Goal: Find specific page/section: Find specific page/section

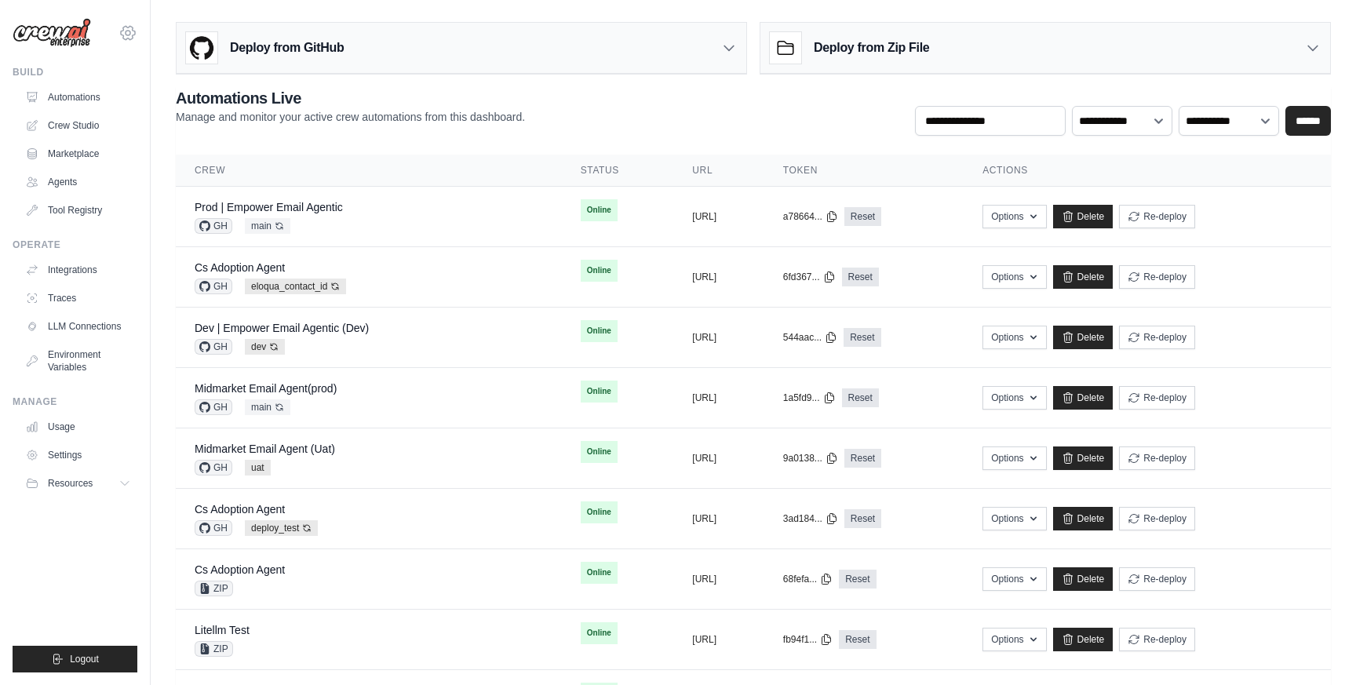
click at [130, 32] on icon at bounding box center [128, 33] width 5 height 5
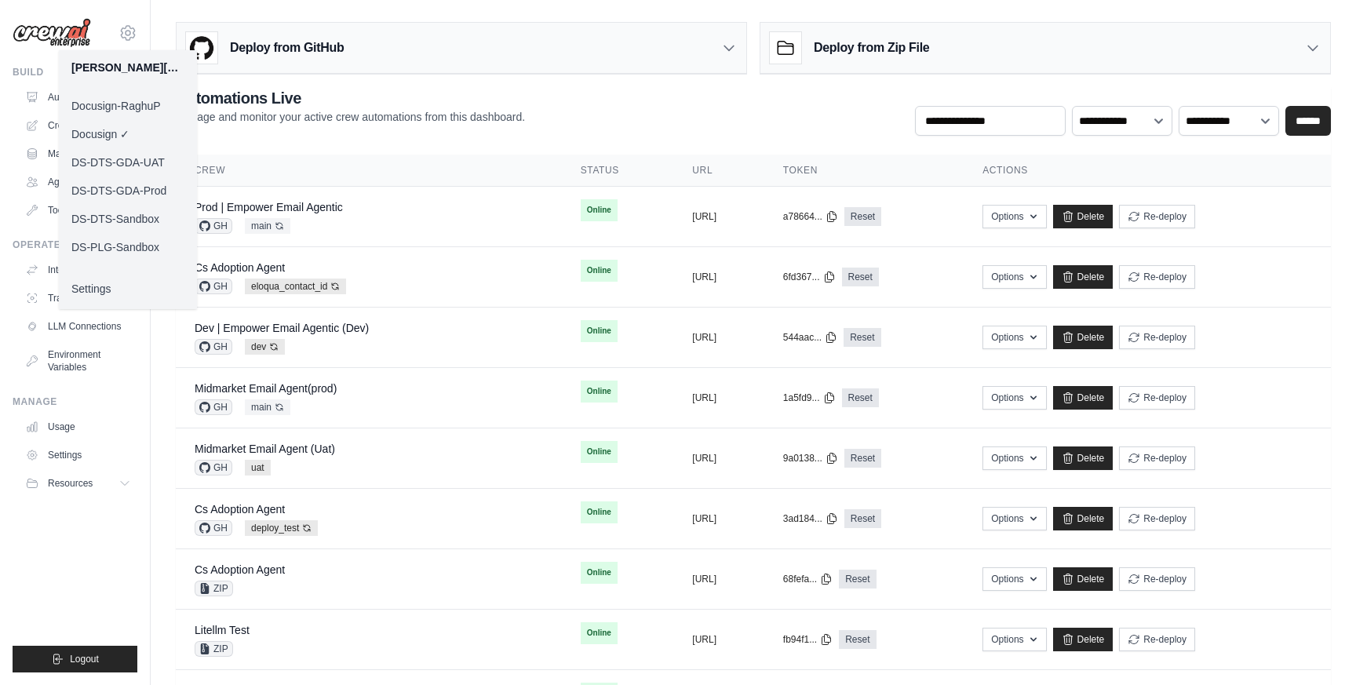
click at [117, 217] on link "DS-DTS-Sandbox" at bounding box center [128, 219] width 138 height 28
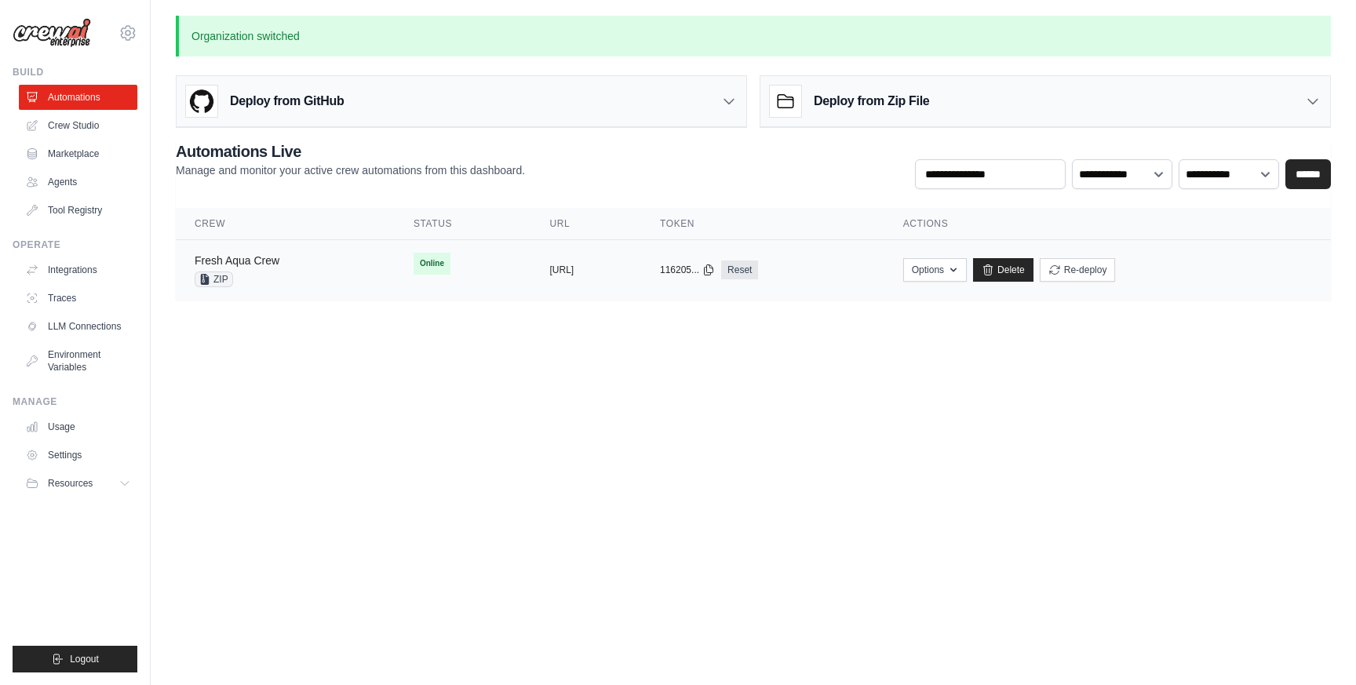
click at [266, 259] on link "Fresh Aqua Crew" at bounding box center [237, 260] width 85 height 13
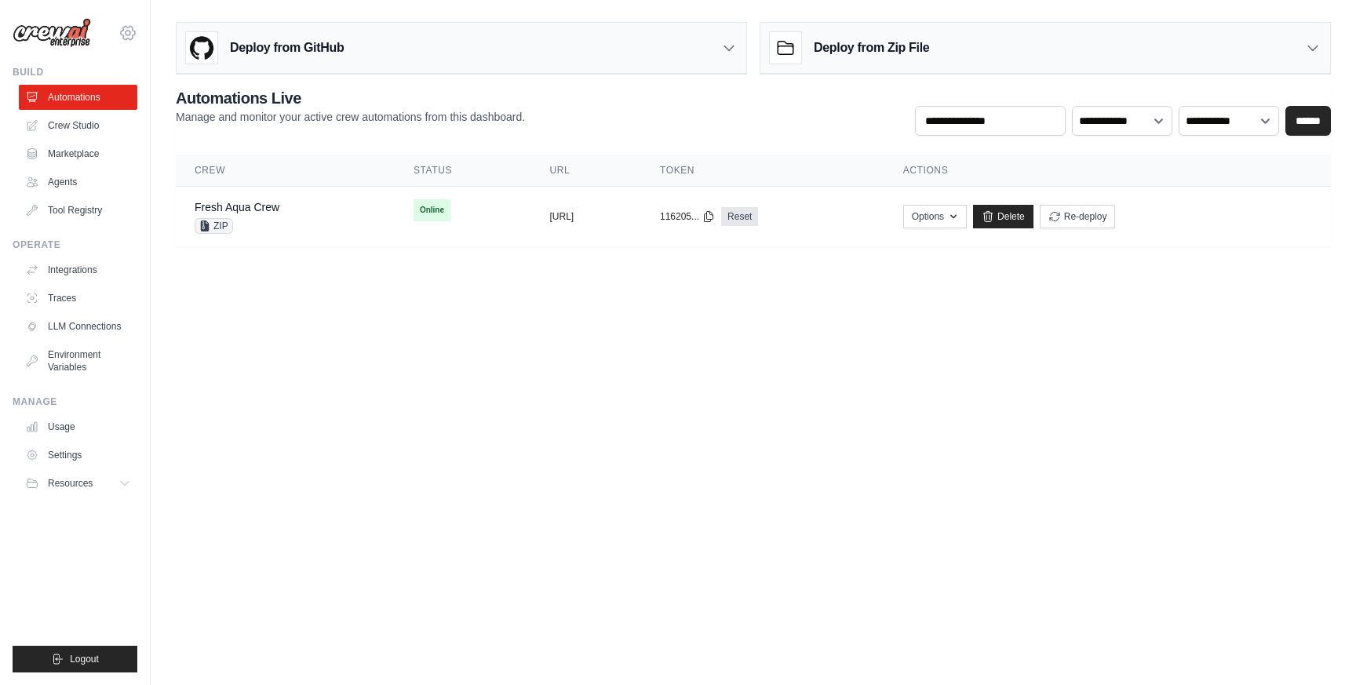
click at [133, 29] on icon at bounding box center [127, 33] width 19 height 19
